Goal: Find contact information: Find contact information

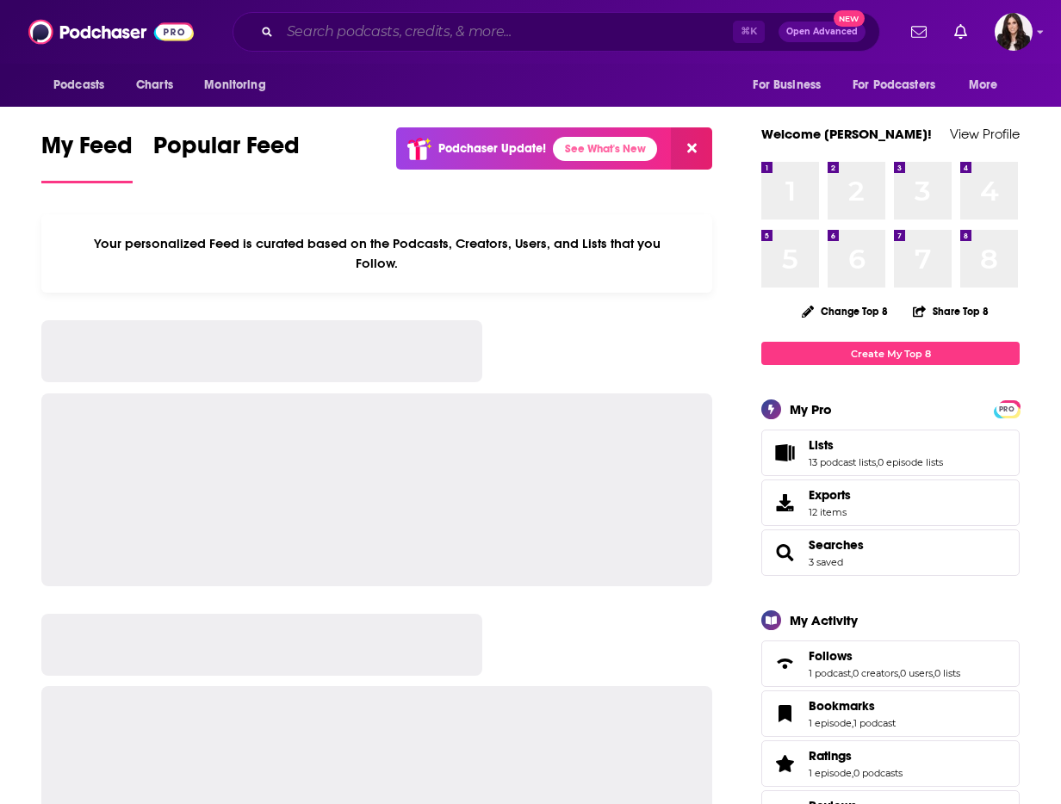
click at [432, 28] on input "Search podcasts, credits, & more..." at bounding box center [506, 32] width 453 height 28
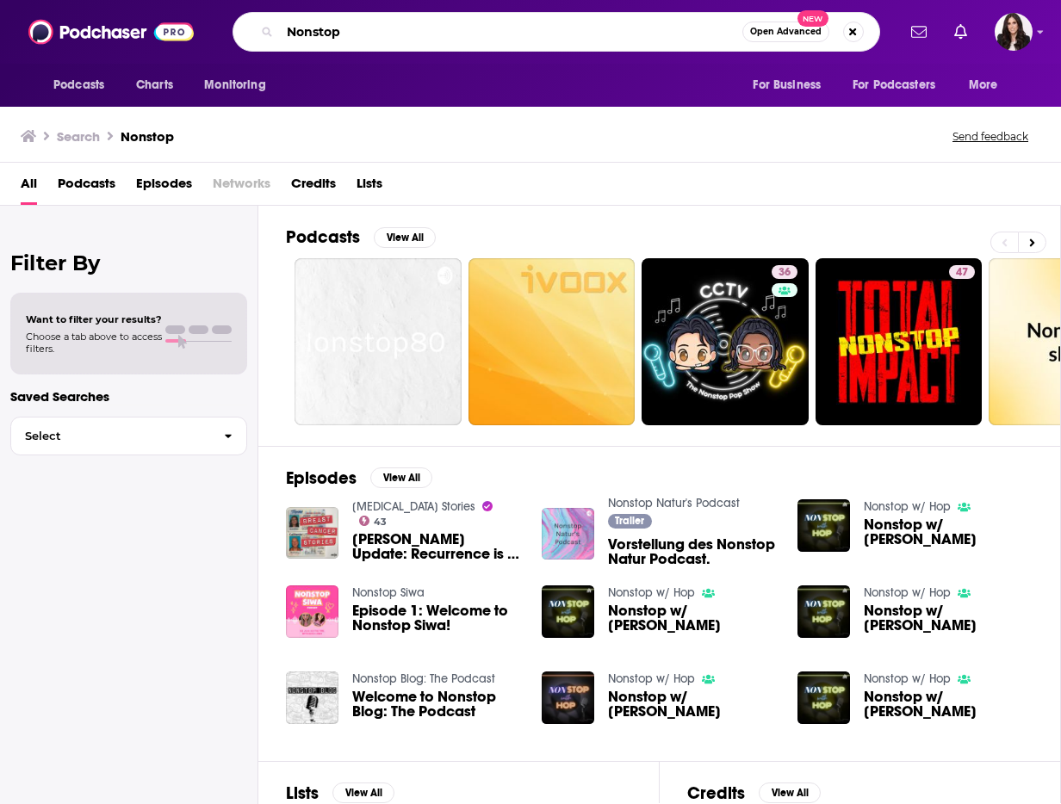
click at [394, 35] on input "Nonstop" at bounding box center [511, 32] width 462 height 28
type input "Nonstop [PERSON_NAME]"
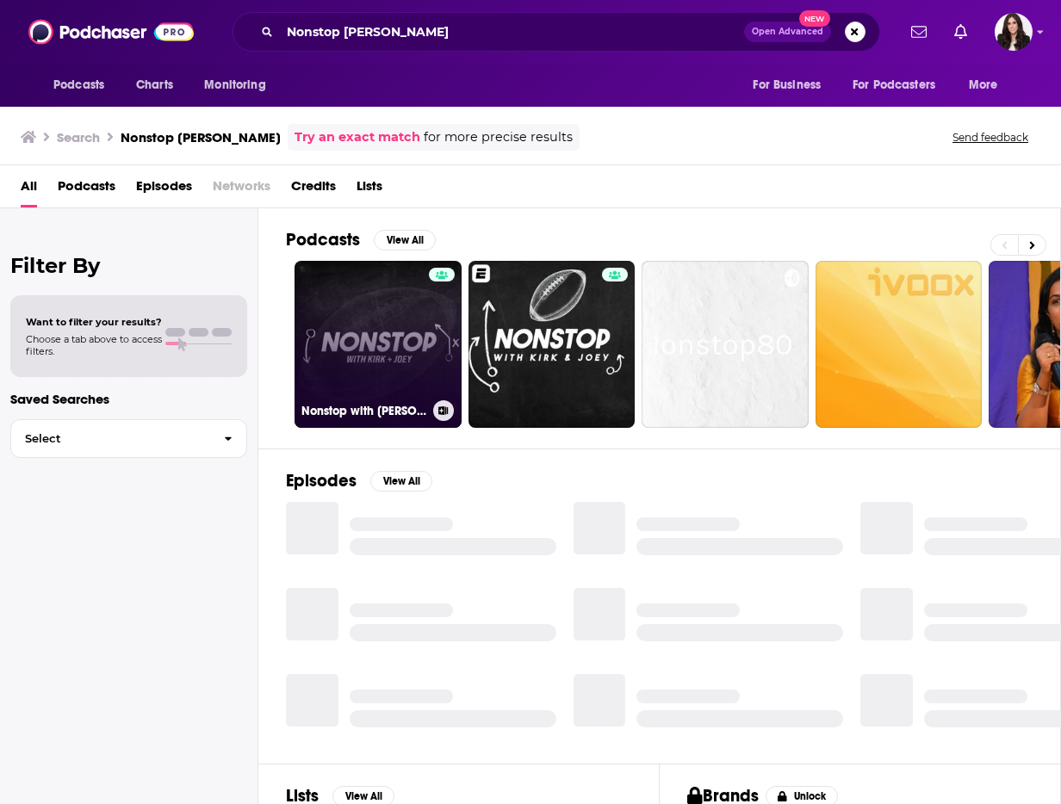
click at [372, 370] on link "Nonstop with [PERSON_NAME] & [PERSON_NAME]" at bounding box center [378, 344] width 167 height 167
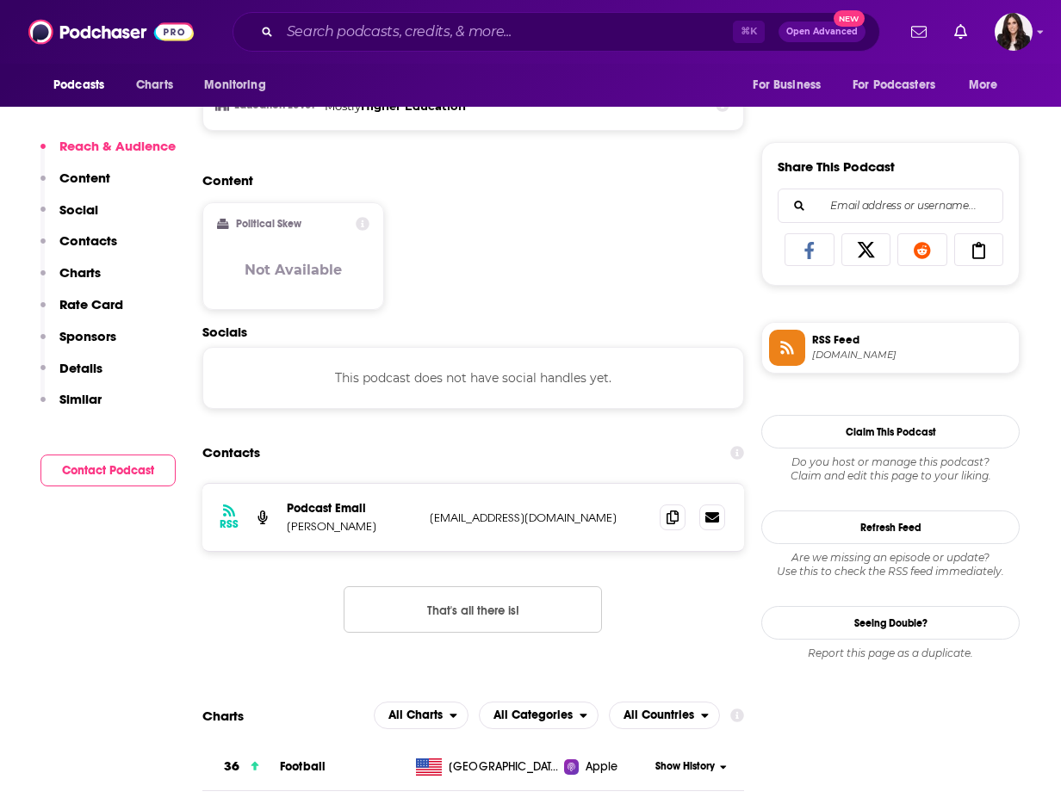
scroll to position [1062, 0]
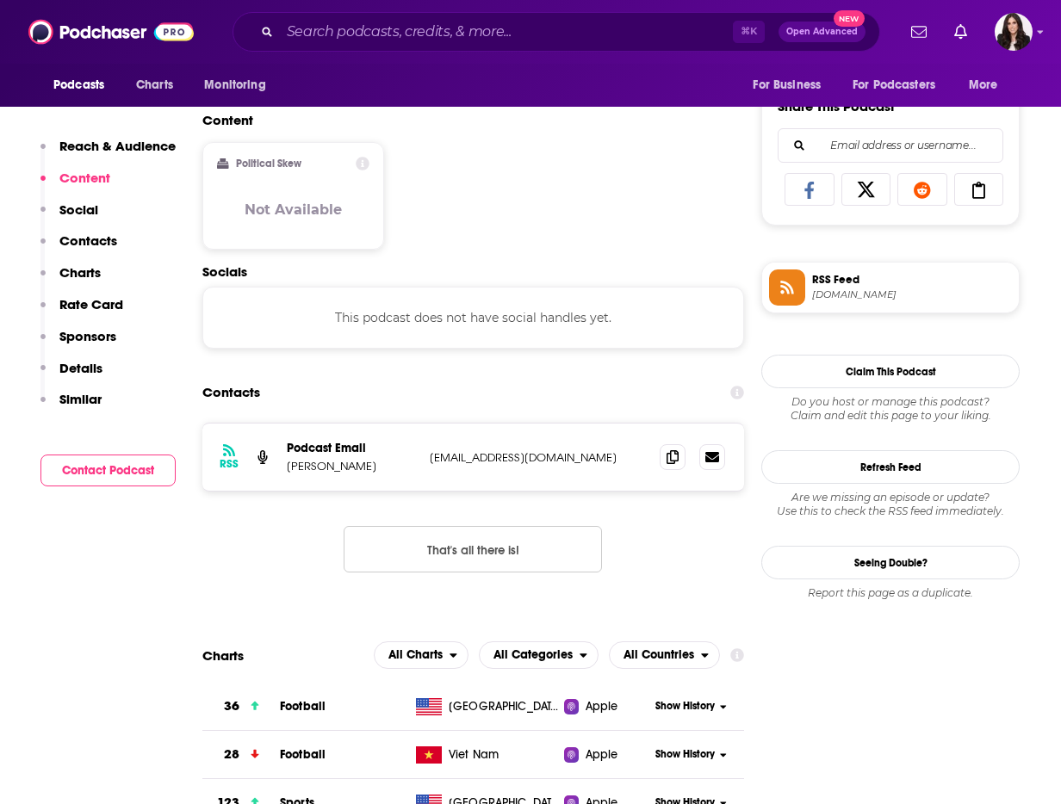
click at [471, 454] on p "[EMAIL_ADDRESS][DOMAIN_NAME]" at bounding box center [538, 457] width 216 height 15
click at [712, 459] on icon at bounding box center [712, 456] width 14 height 10
